Goal: Check status: Check status

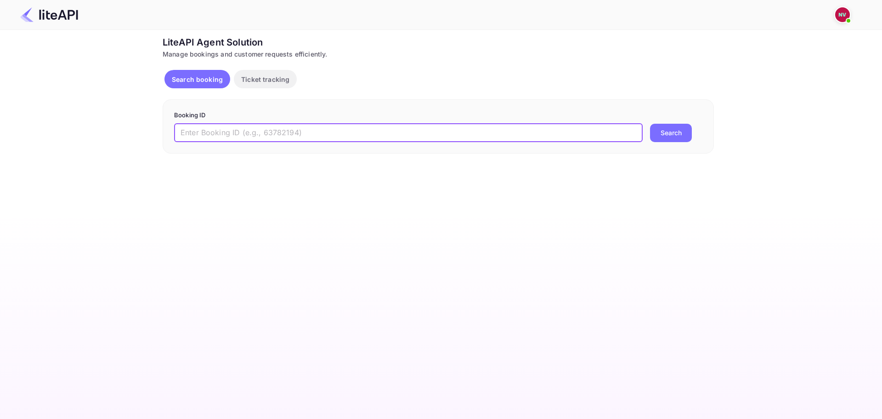
click at [302, 133] on input "text" at bounding box center [408, 133] width 469 height 18
paste input "8c-MP3W9R"
type input "8c-MP3W9R"
click at [650, 124] on button "Search" at bounding box center [671, 133] width 42 height 18
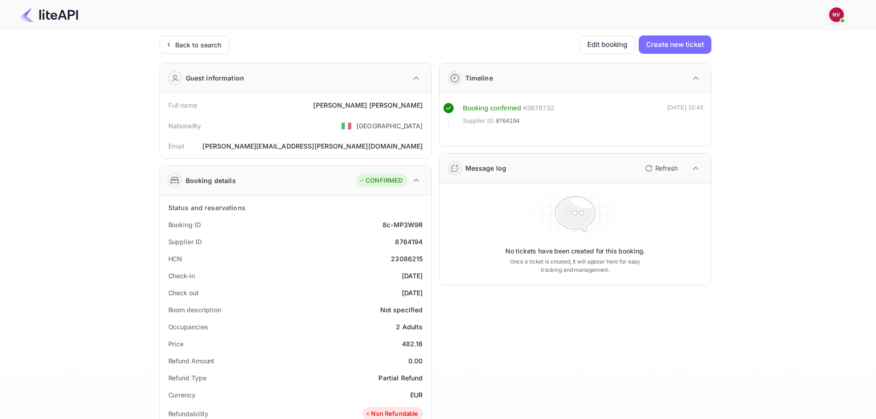
click at [404, 242] on div "8764194" at bounding box center [409, 242] width 28 height 10
copy div "8764194"
